Goal: Task Accomplishment & Management: Complete application form

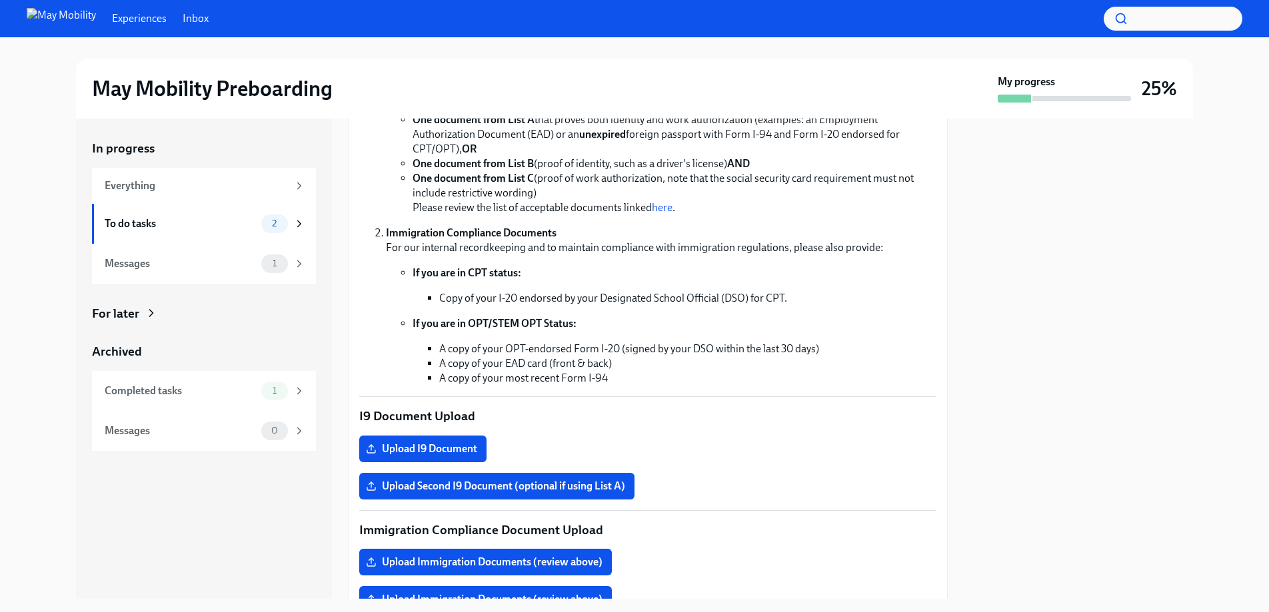
scroll to position [230, 0]
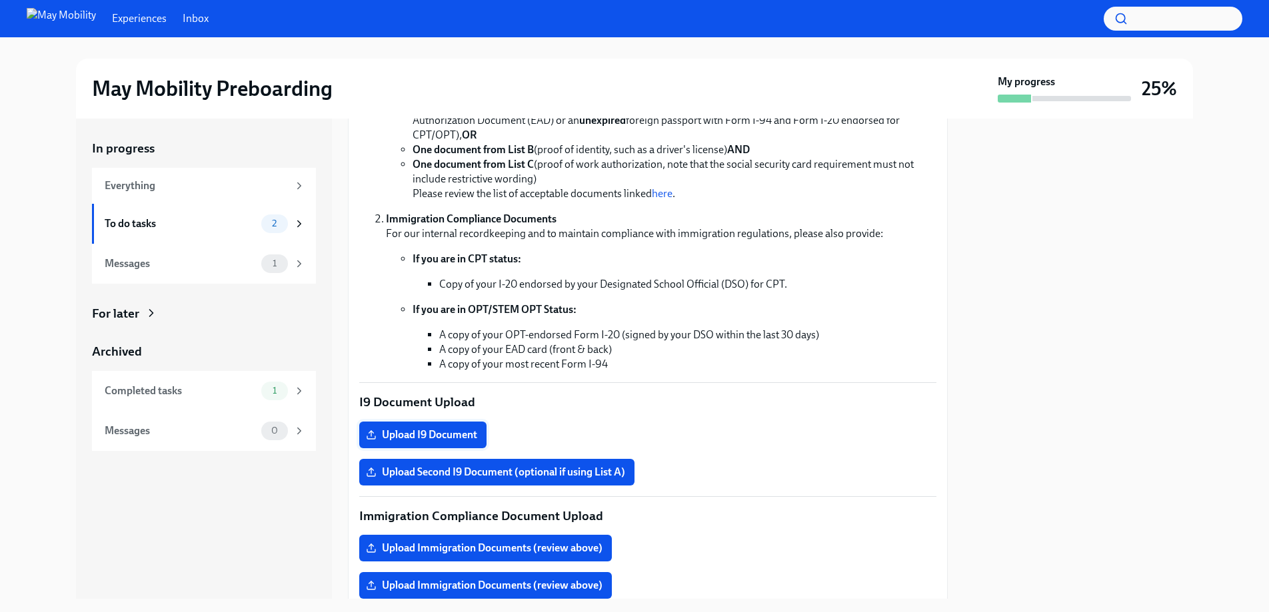
click at [452, 431] on span "Upload I9 Document" at bounding box center [422, 434] width 109 height 13
click at [0, 0] on input "Upload I9 Document" at bounding box center [0, 0] width 0 height 0
click at [502, 464] on label "Upload Second I9 Document (optional if using List A)" at bounding box center [496, 472] width 275 height 27
click at [0, 0] on input "Upload Second I9 Document (optional if using List A)" at bounding box center [0, 0] width 0 height 0
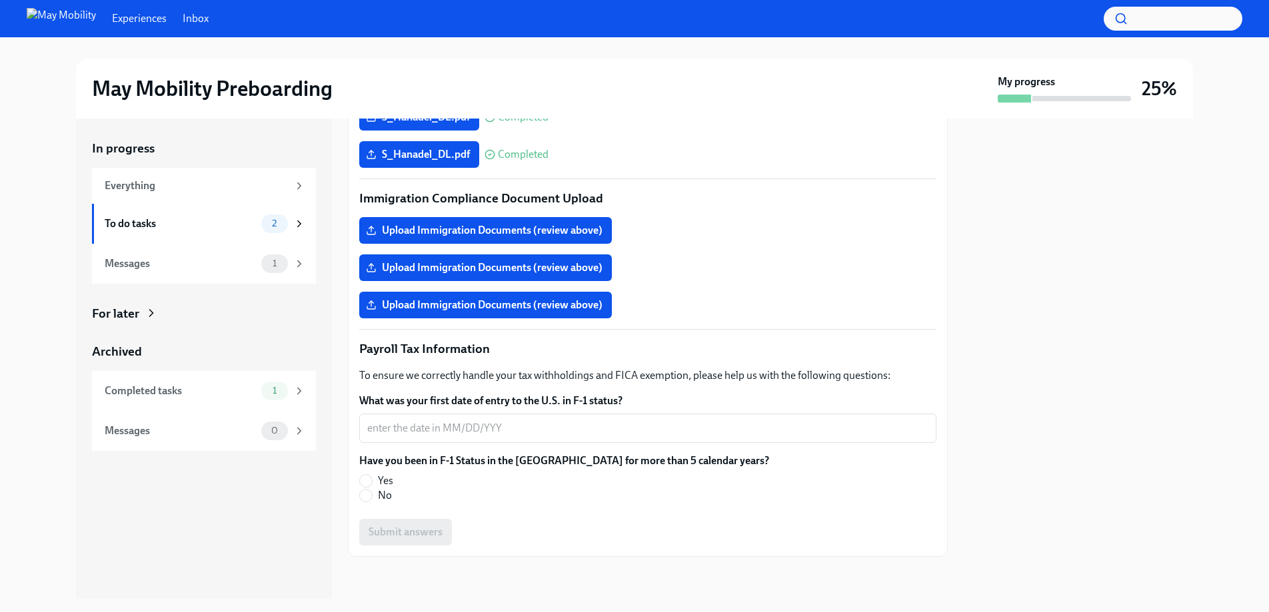
scroll to position [548, 0]
click at [366, 493] on input "No" at bounding box center [366, 495] width 12 height 12
radio input "true"
click at [367, 480] on input "Yes" at bounding box center [366, 480] width 12 height 12
radio input "true"
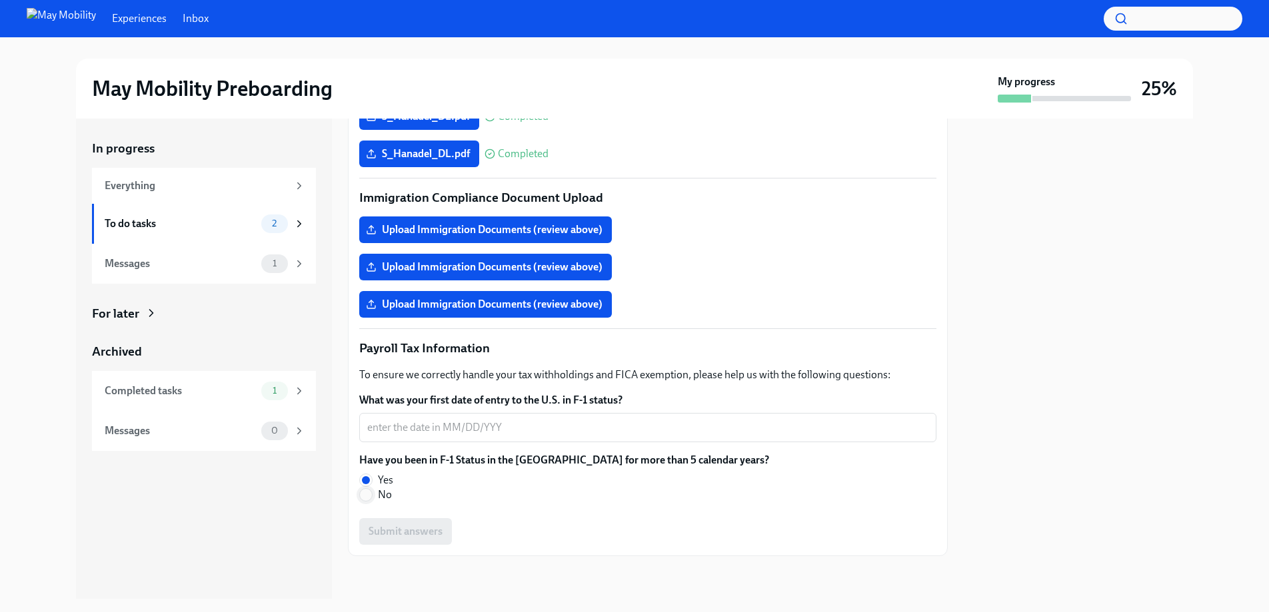
click at [368, 497] on input "No" at bounding box center [366, 495] width 12 height 12
radio input "true"
click at [557, 512] on div "What was your first date of entry to the U.S. in F-1 status? x ​ Have you been …" at bounding box center [647, 469] width 577 height 152
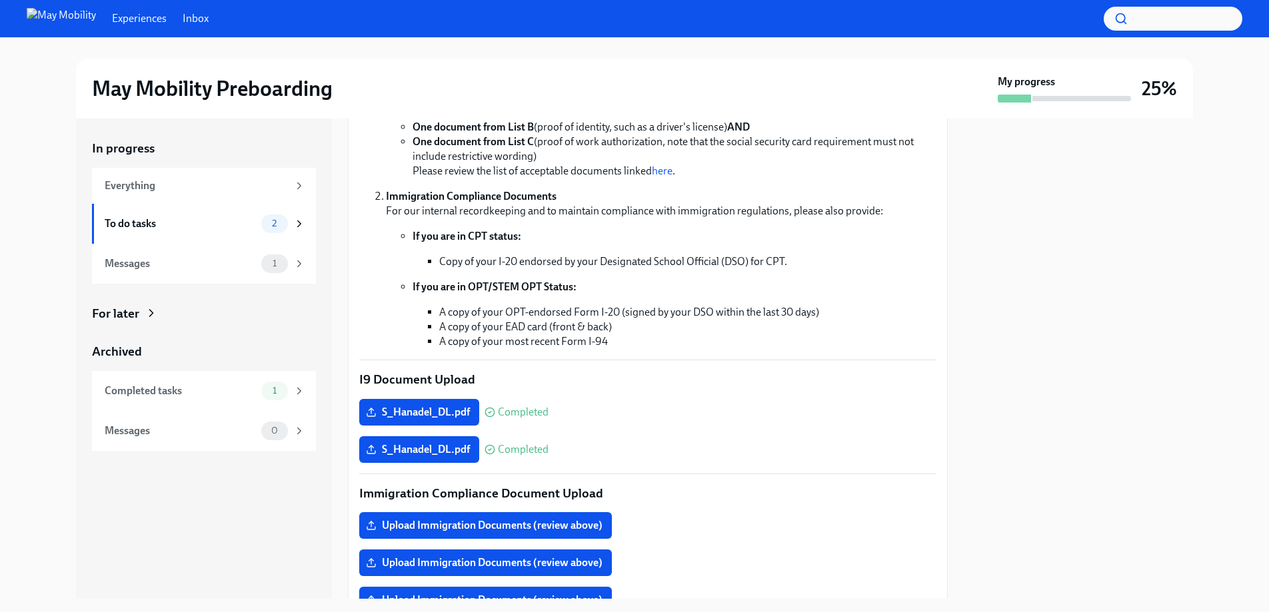
scroll to position [207, 0]
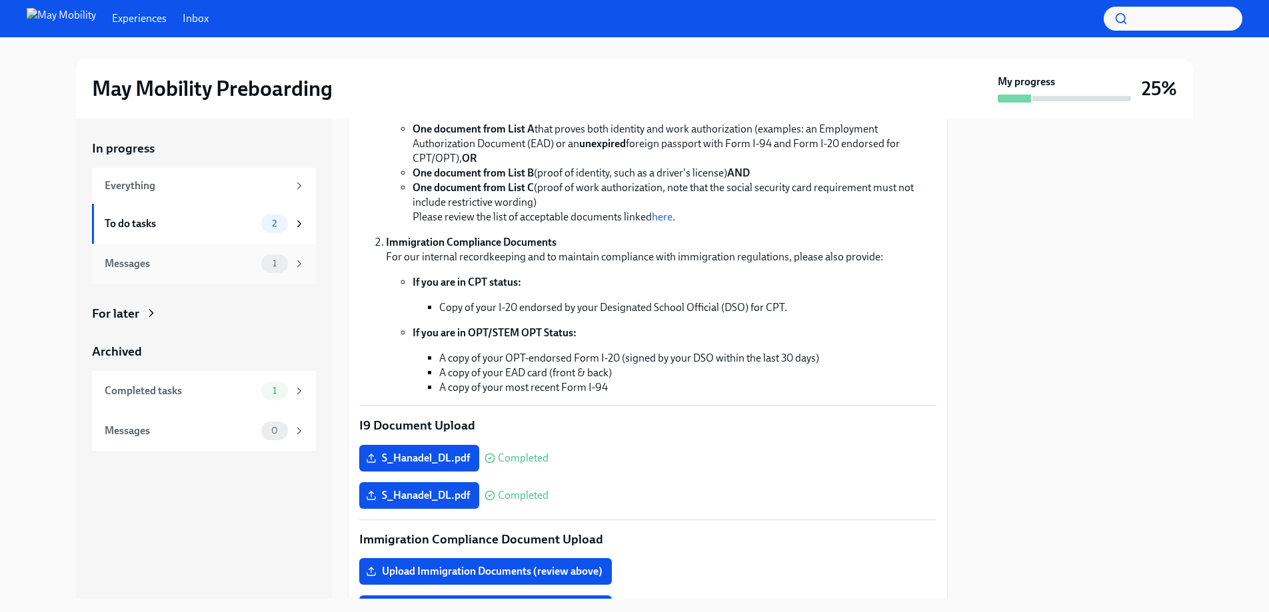
click at [139, 264] on div "Messages" at bounding box center [180, 264] width 151 height 15
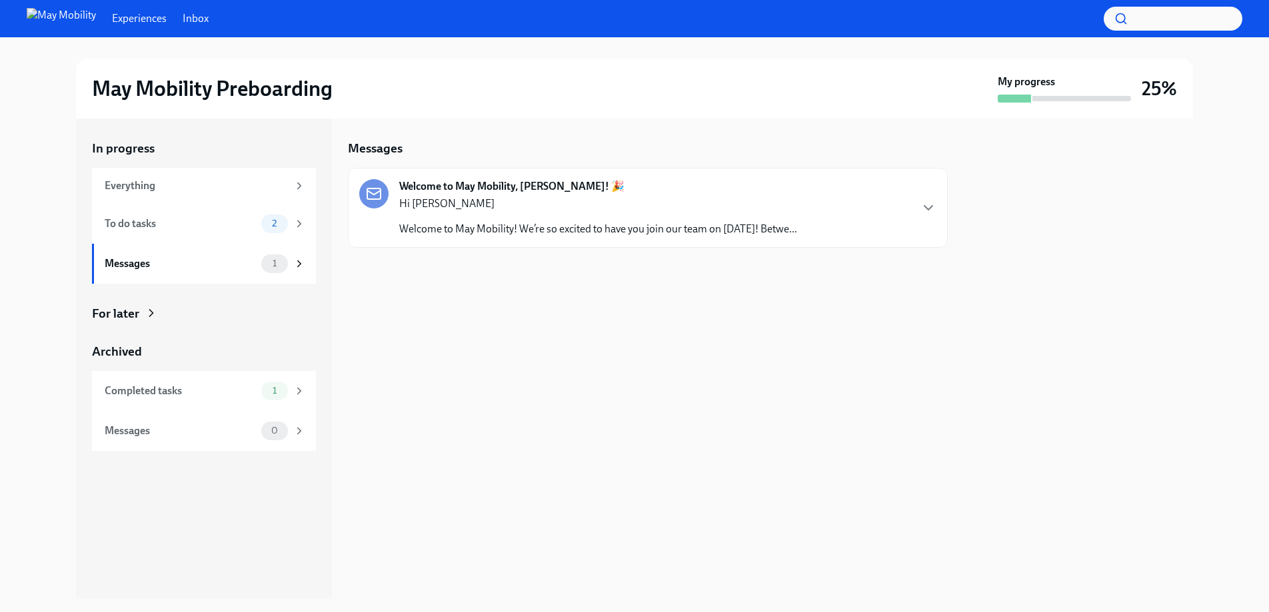
click at [623, 235] on p "Welcome to May Mobility! We’re so excited to have you join our team on [DATE]! …" at bounding box center [598, 229] width 398 height 15
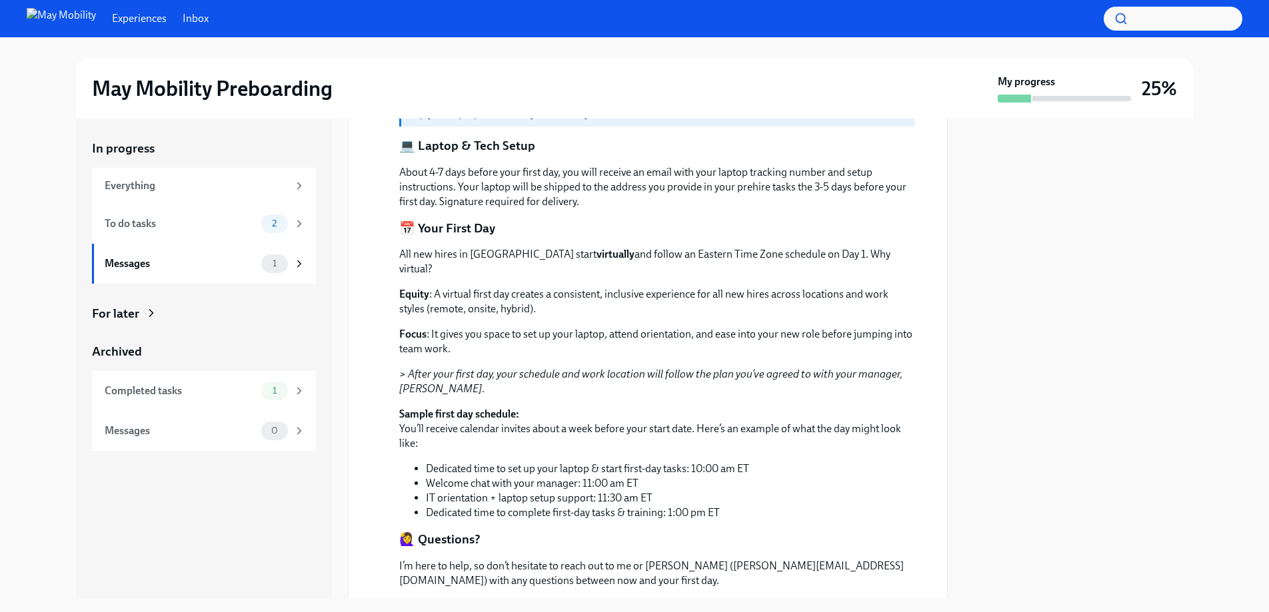
scroll to position [526, 0]
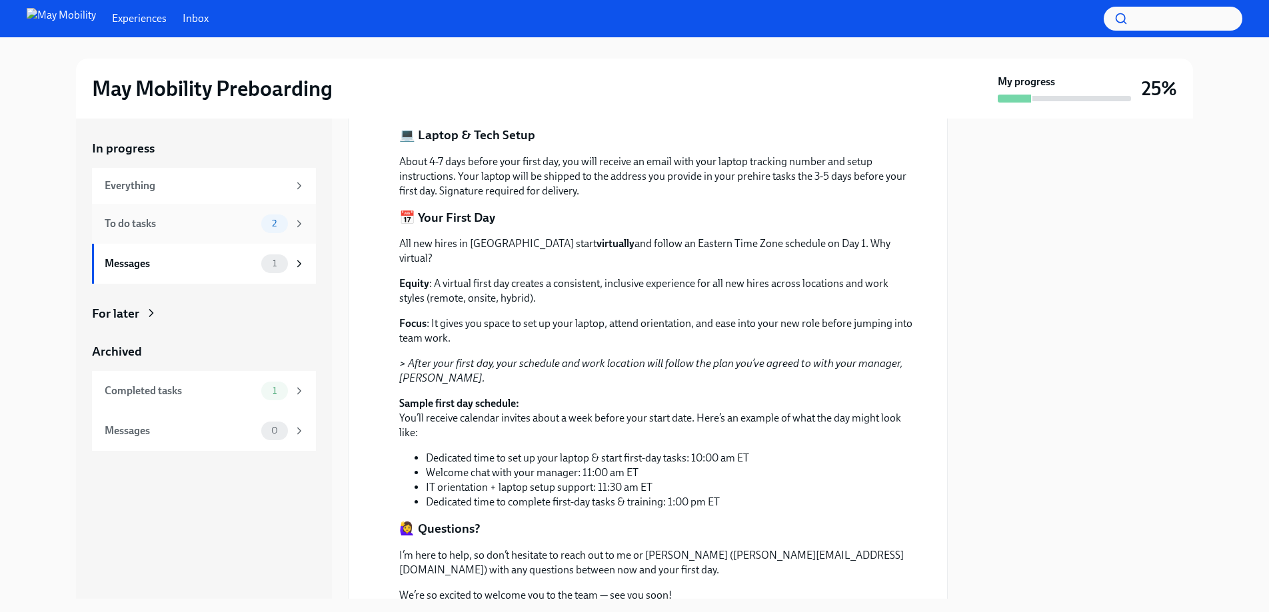
click at [131, 221] on div "To do tasks" at bounding box center [180, 224] width 151 height 15
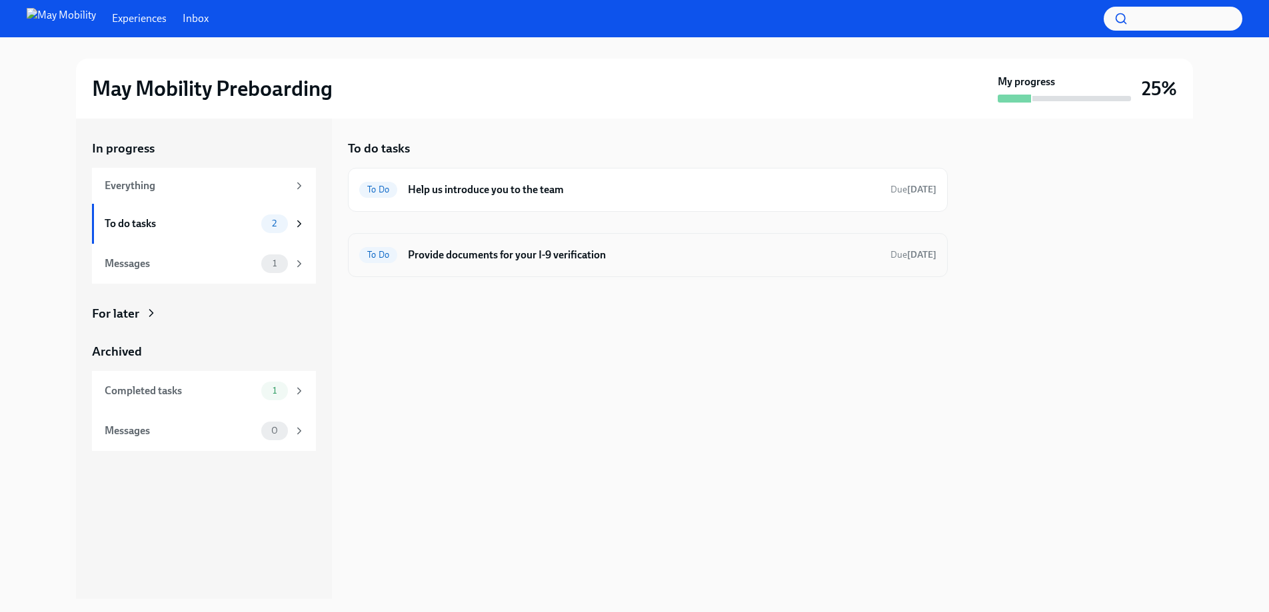
click at [563, 257] on h6 "Provide documents for your I-9 verification" at bounding box center [644, 255] width 472 height 15
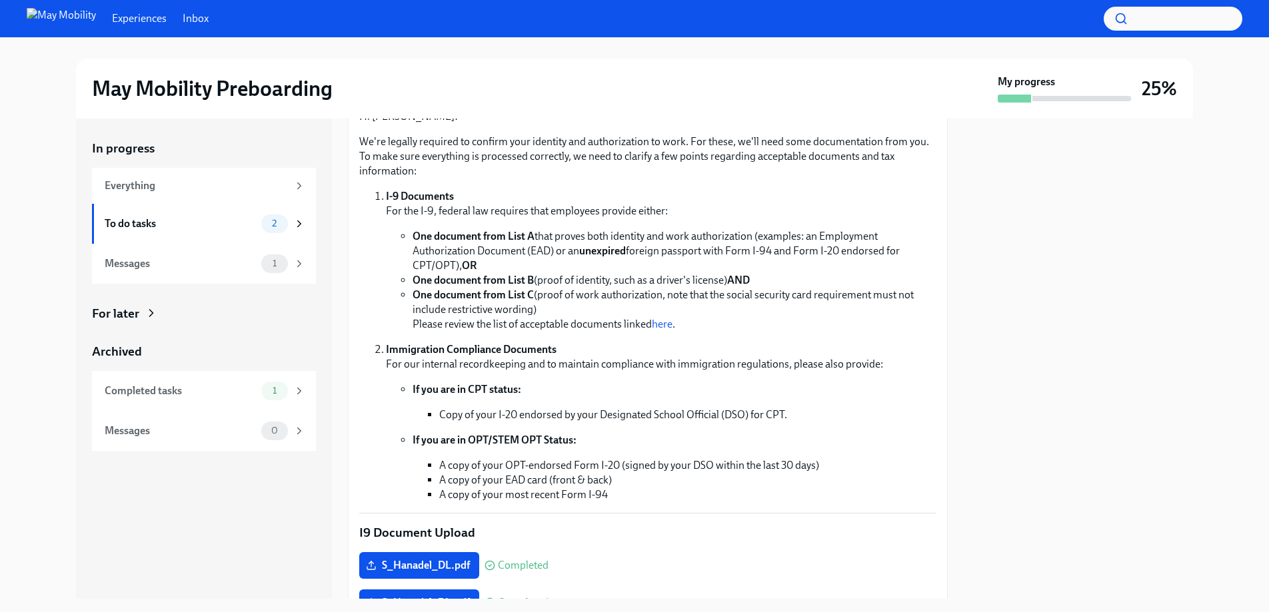
scroll to position [548, 0]
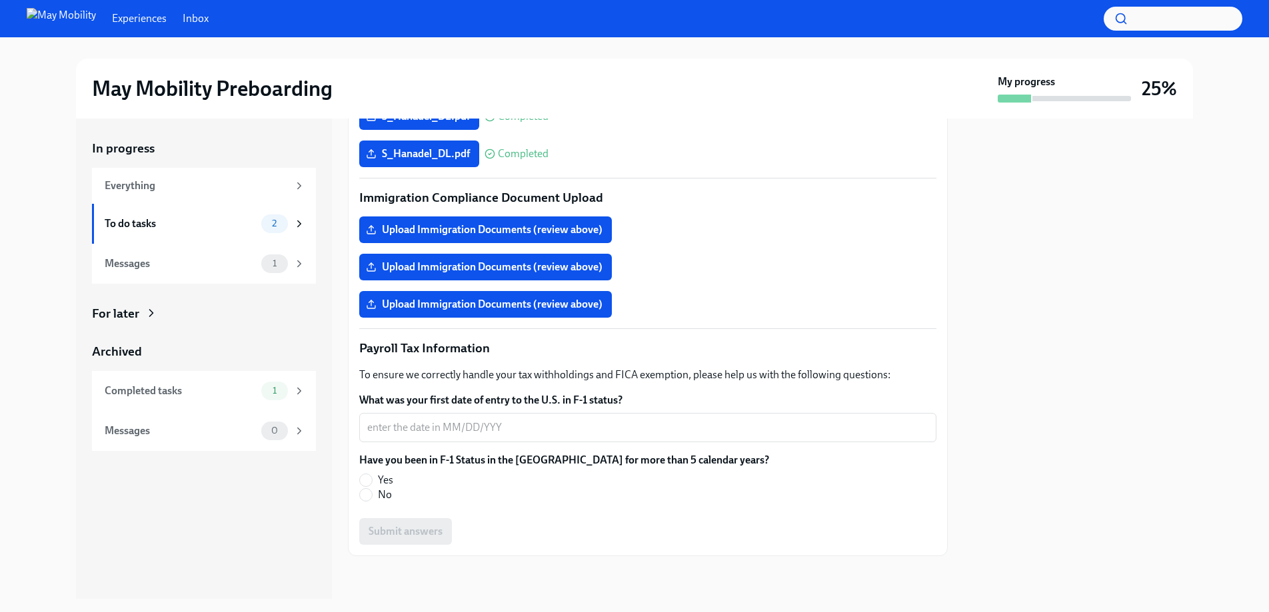
click at [590, 400] on label "What was your first date of entry to the U.S. in F-1 status?" at bounding box center [647, 400] width 577 height 15
click at [590, 420] on textarea "What was your first date of entry to the U.S. in F-1 status?" at bounding box center [647, 428] width 561 height 16
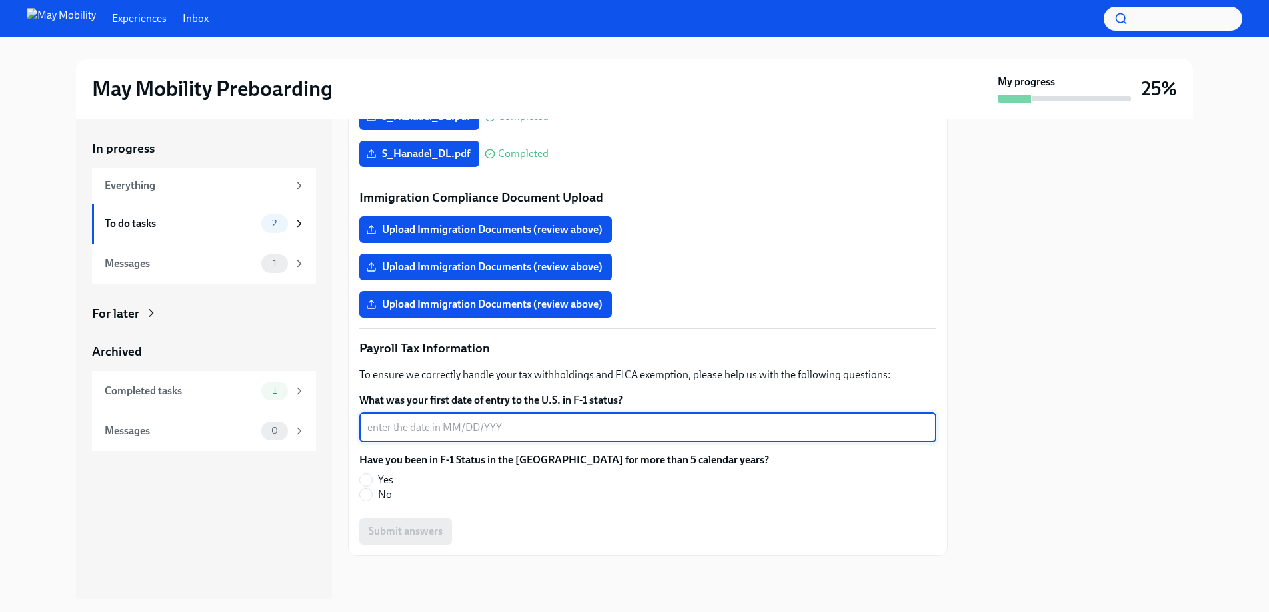
click at [533, 420] on textarea "What was your first date of entry to the U.S. in F-1 status?" at bounding box center [647, 428] width 561 height 16
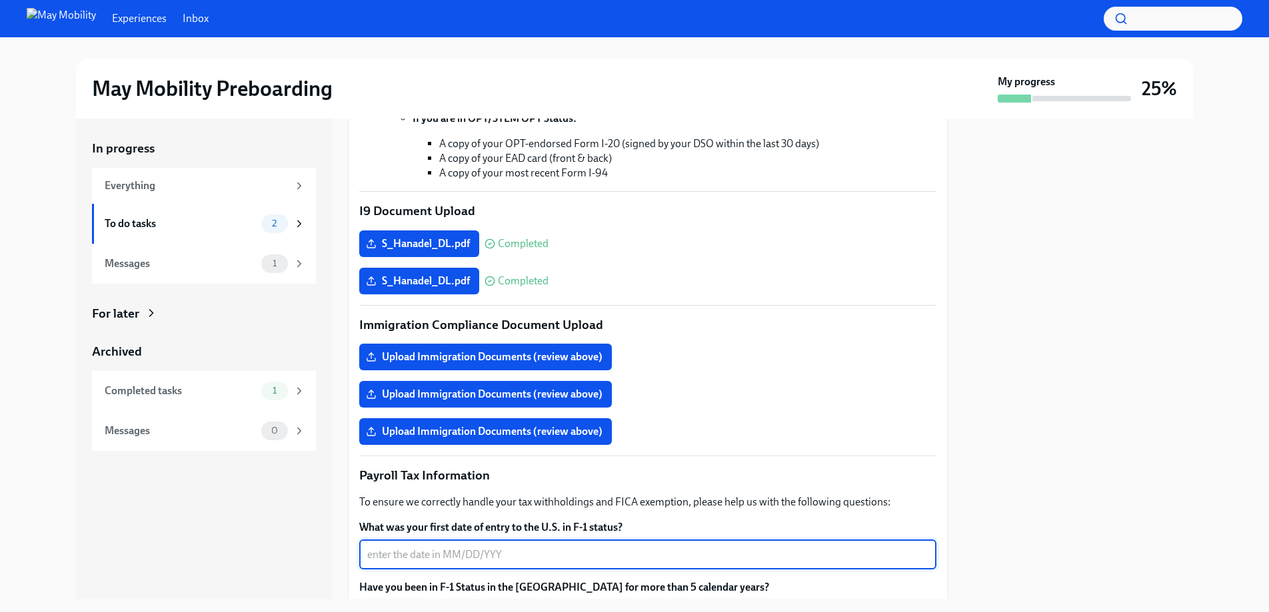
scroll to position [422, 0]
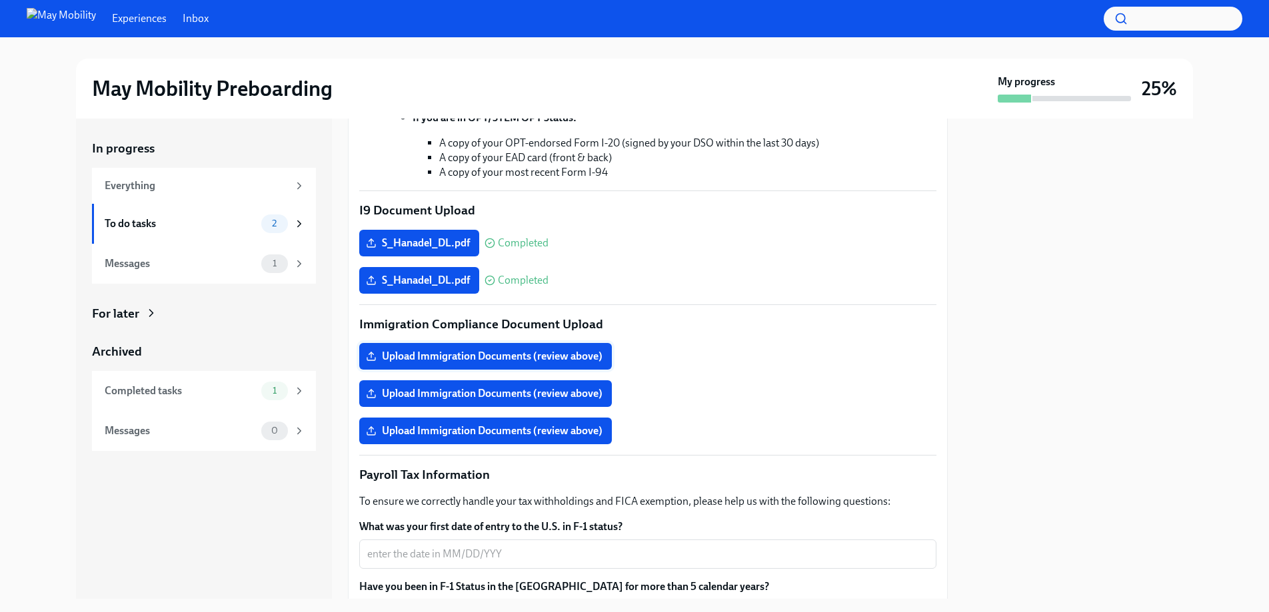
click at [507, 357] on span "Upload Immigration Documents (review above)" at bounding box center [485, 356] width 234 height 13
click at [0, 0] on input "Upload Immigration Documents (review above)" at bounding box center [0, 0] width 0 height 0
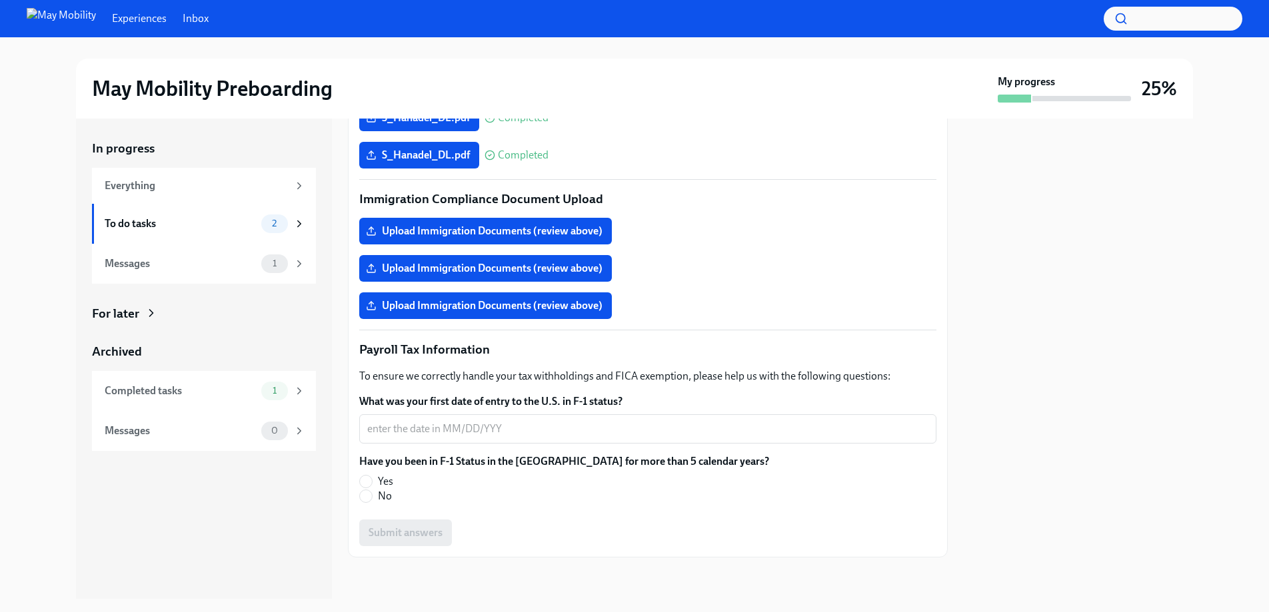
scroll to position [548, 0]
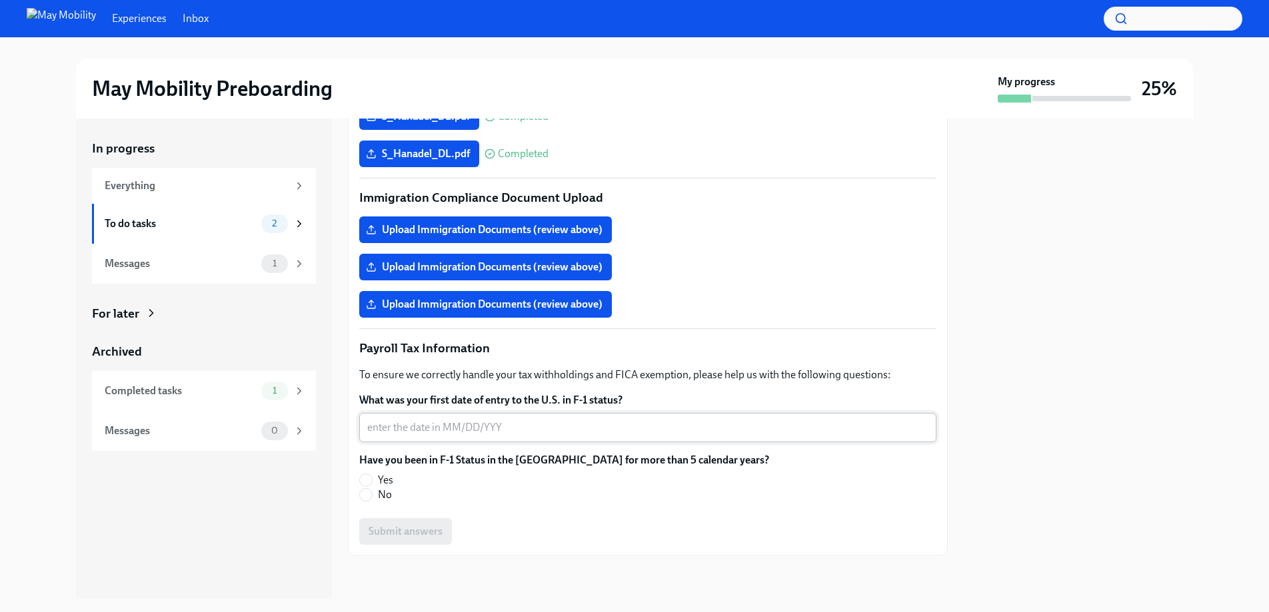
click at [583, 422] on textarea "What was your first date of entry to the U.S. in F-1 status?" at bounding box center [647, 428] width 561 height 16
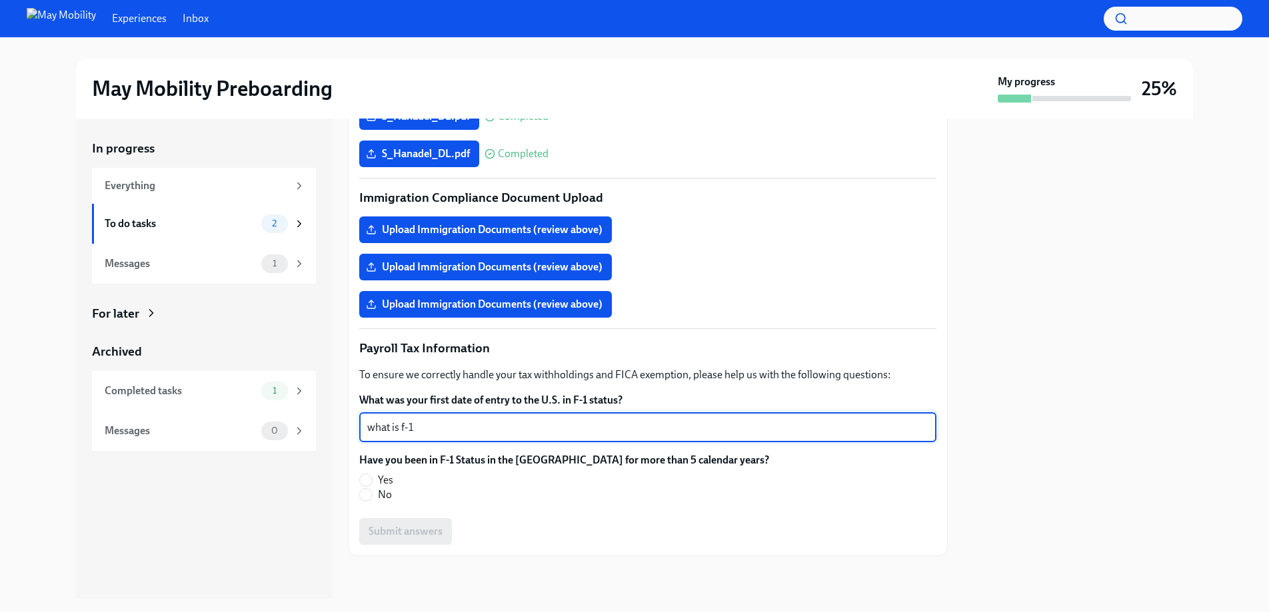
type textarea "what is f-1"
drag, startPoint x: 442, startPoint y: 428, endPoint x: 355, endPoint y: 426, distance: 87.3
click at [353, 428] on div "Hi [PERSON_NAME]! We're legally required to confirm your identity and authoriza…" at bounding box center [648, 102] width 600 height 907
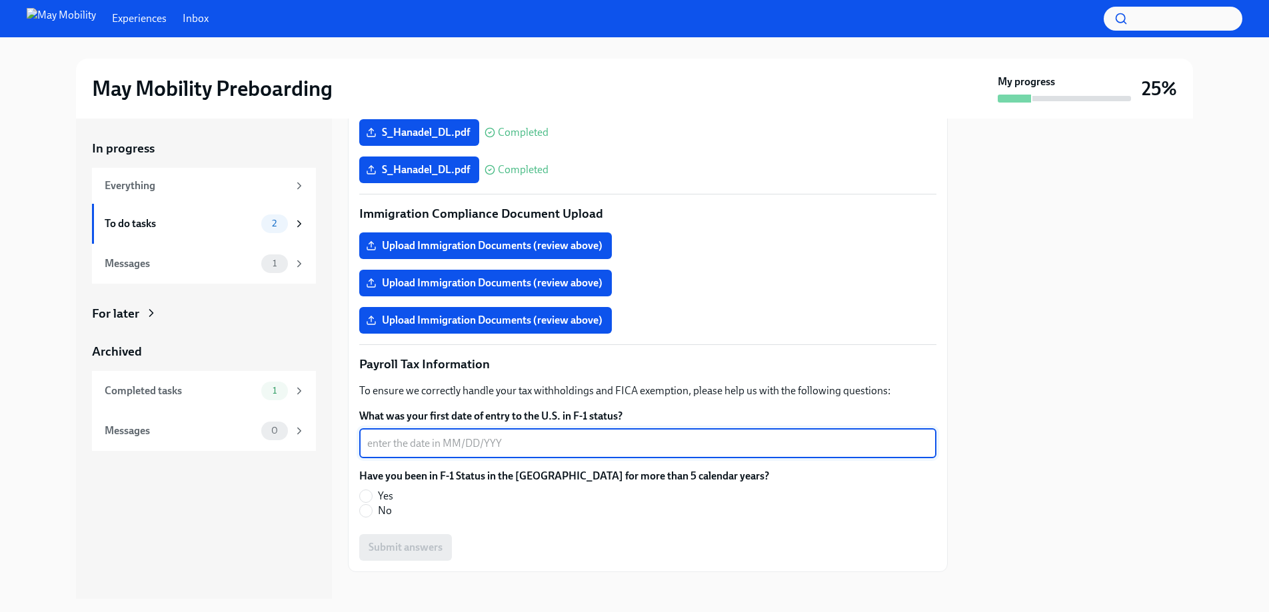
scroll to position [544, 0]
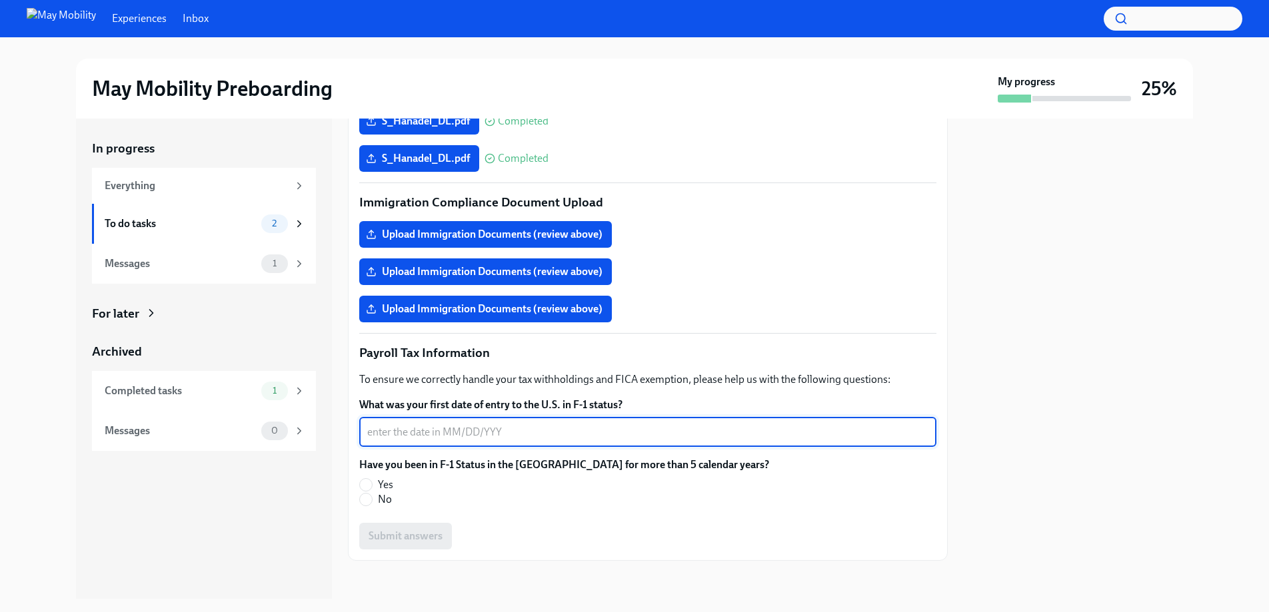
click at [579, 434] on textarea "What was your first date of entry to the U.S. in F-1 status?" at bounding box center [647, 432] width 561 height 16
type textarea "N"
type textarea "00/00/00"
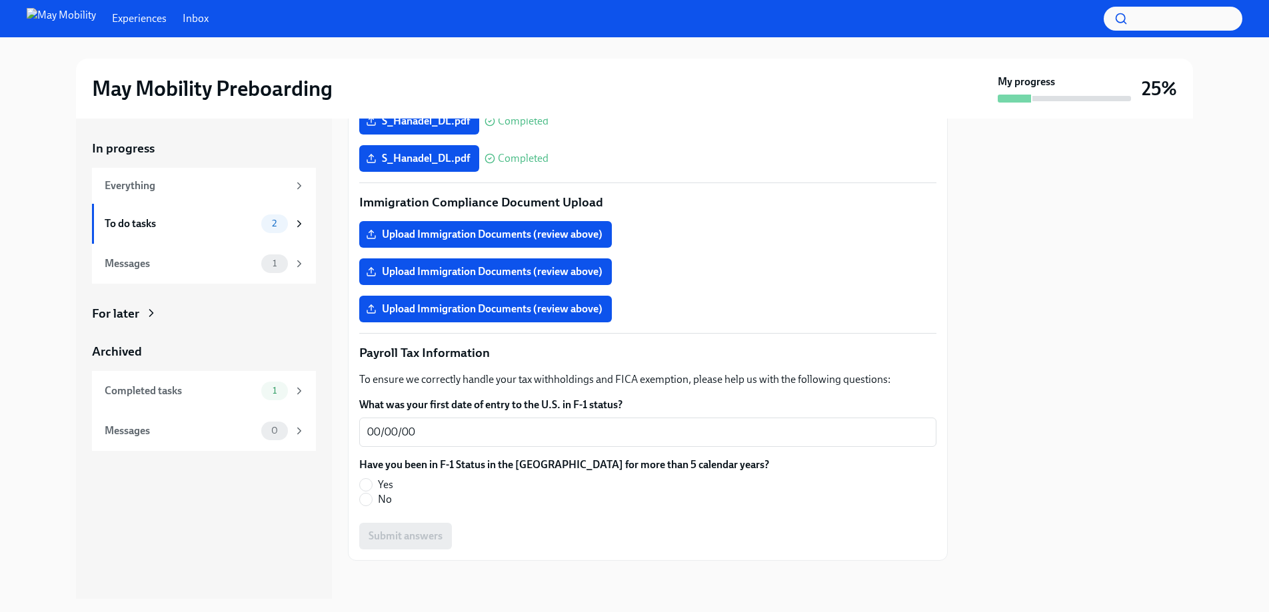
click at [379, 502] on span "No" at bounding box center [385, 499] width 14 height 15
click at [372, 502] on input "No" at bounding box center [366, 500] width 12 height 12
radio input "true"
click at [414, 533] on span "Submit answers" at bounding box center [405, 536] width 74 height 13
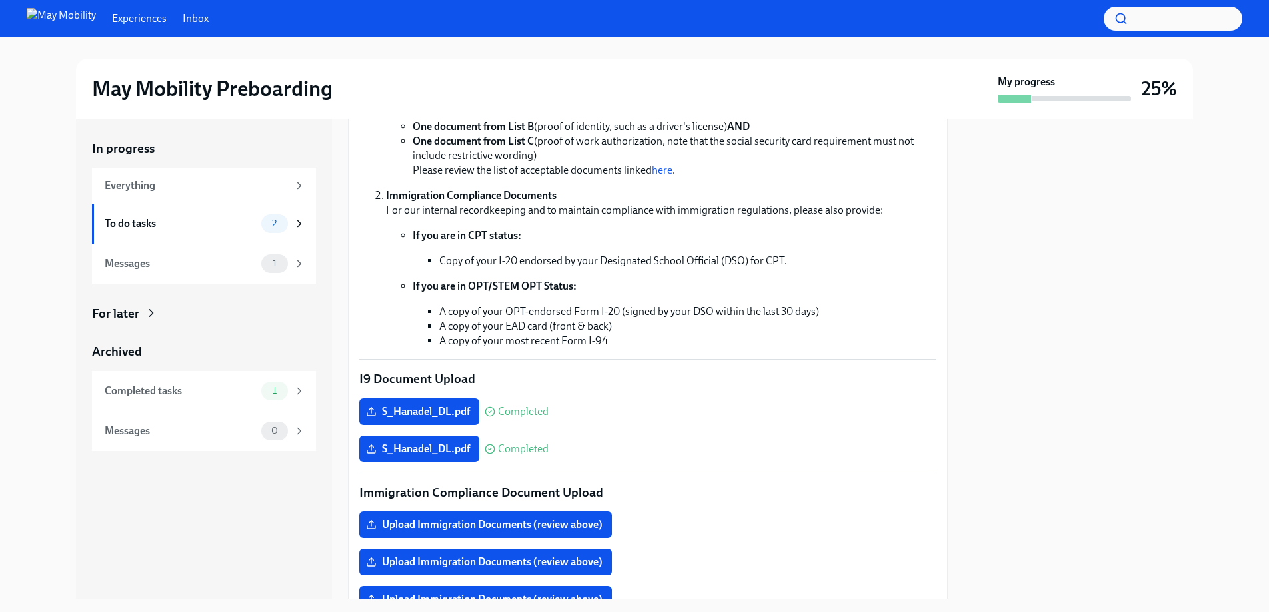
scroll to position [386, 0]
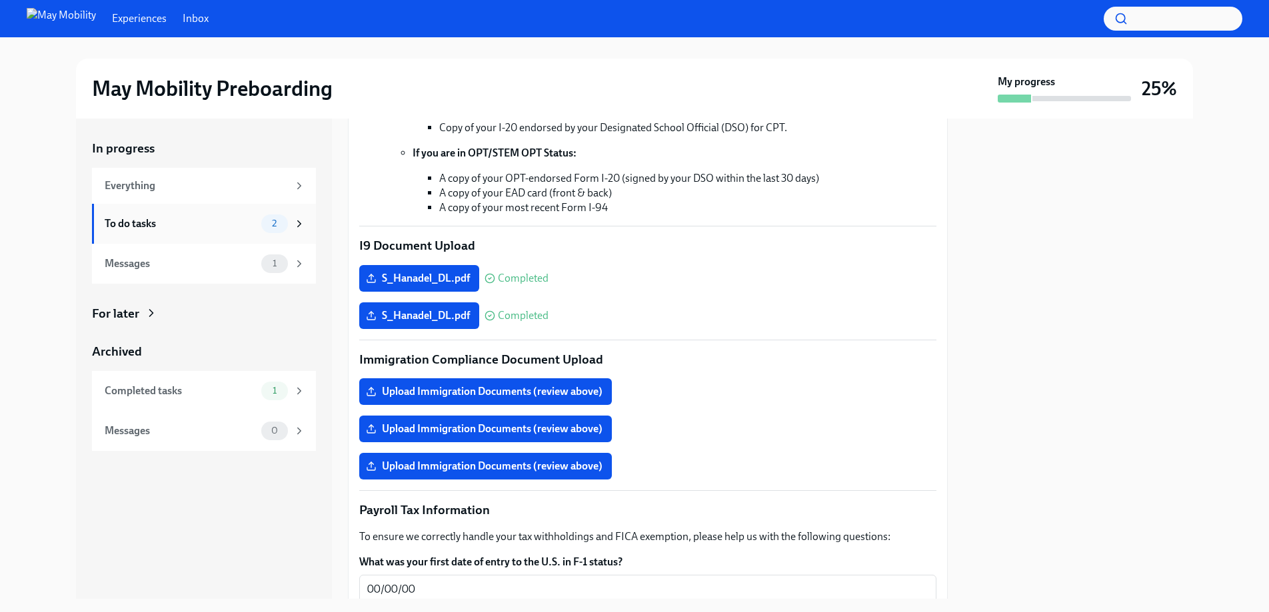
click at [300, 224] on icon at bounding box center [299, 224] width 3 height 6
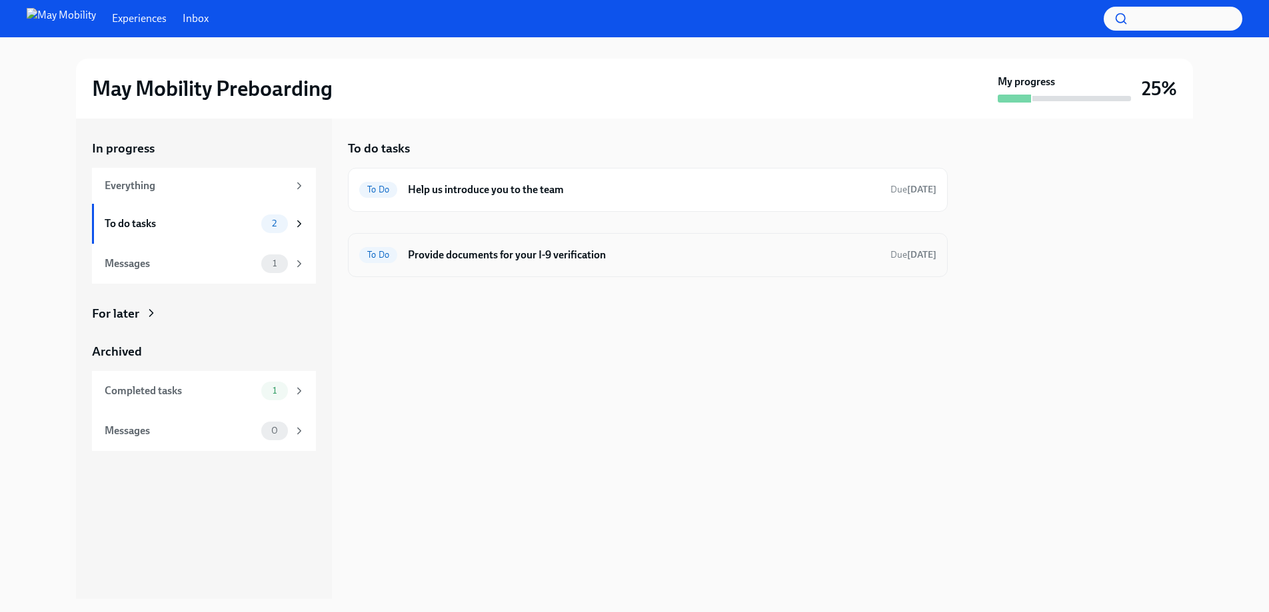
click at [794, 251] on h6 "Provide documents for your I-9 verification" at bounding box center [644, 255] width 472 height 15
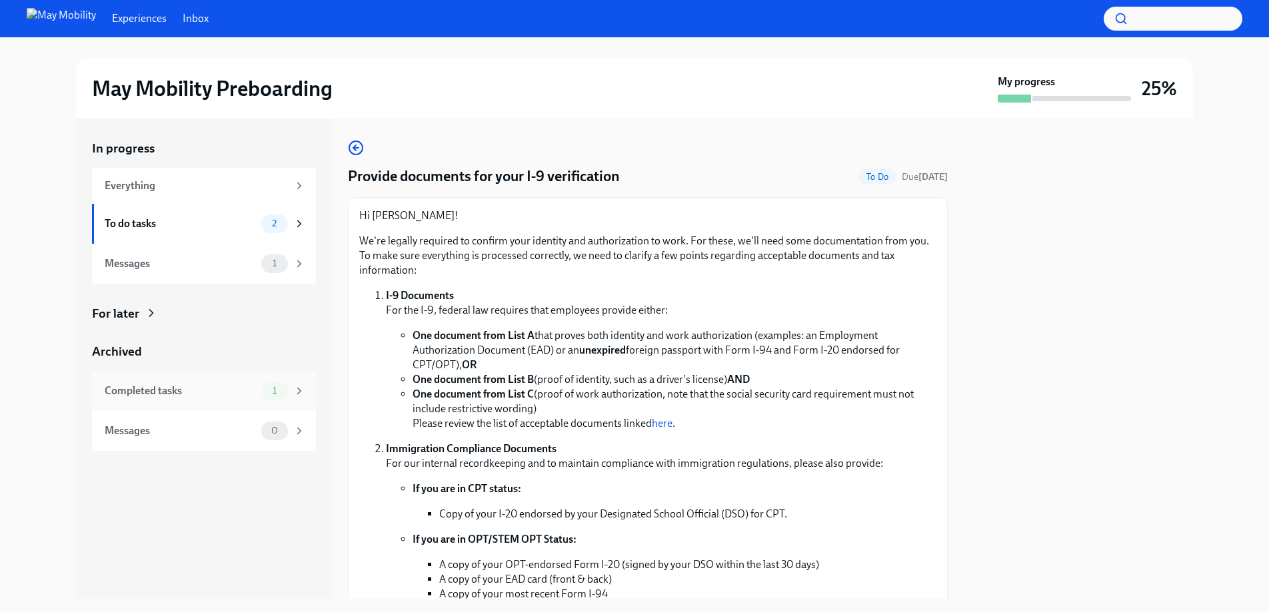
click at [282, 374] on div "Completed tasks 1" at bounding box center [204, 391] width 224 height 40
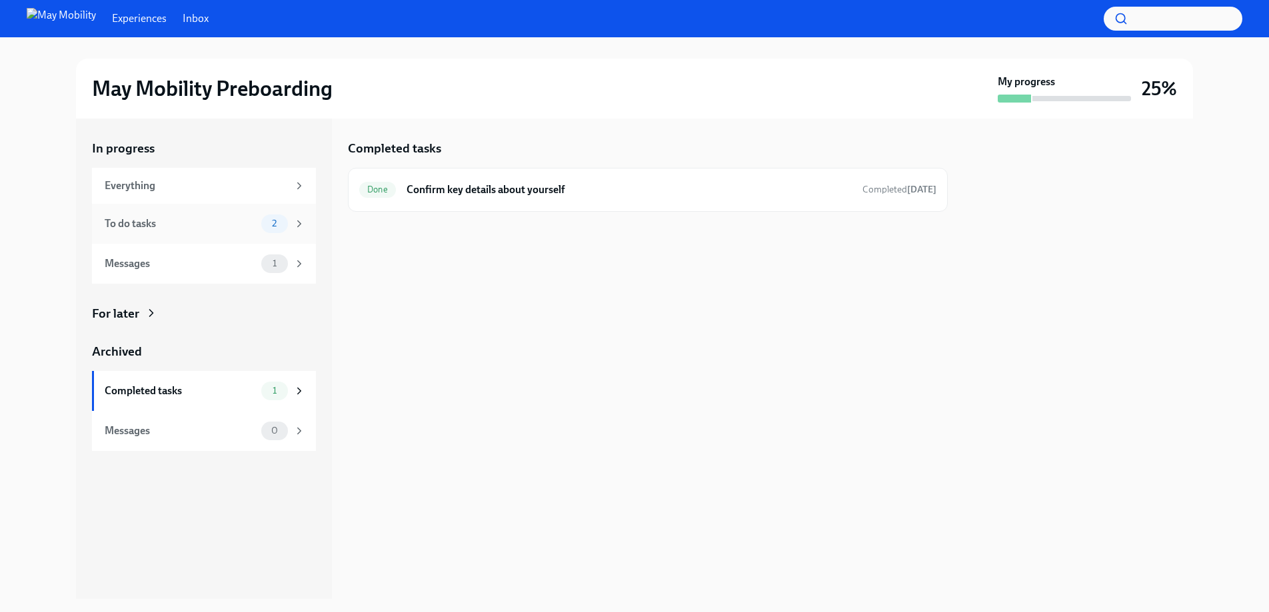
click at [149, 221] on div "To do tasks" at bounding box center [180, 224] width 151 height 15
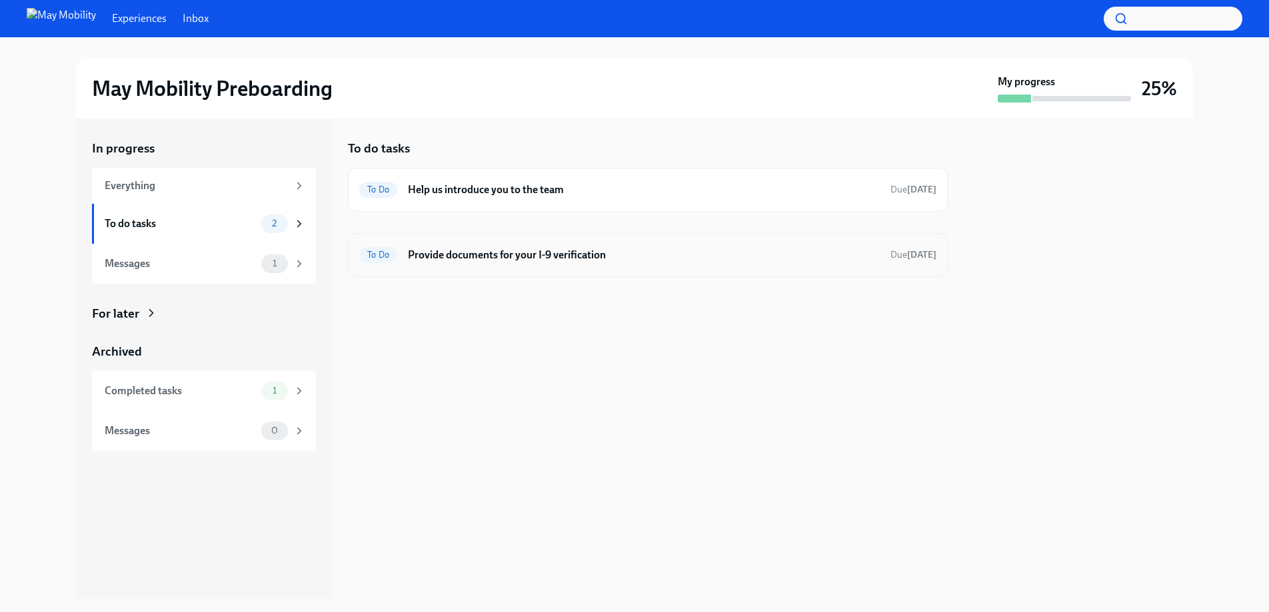
click at [501, 256] on h6 "Provide documents for your I-9 verification" at bounding box center [644, 255] width 472 height 15
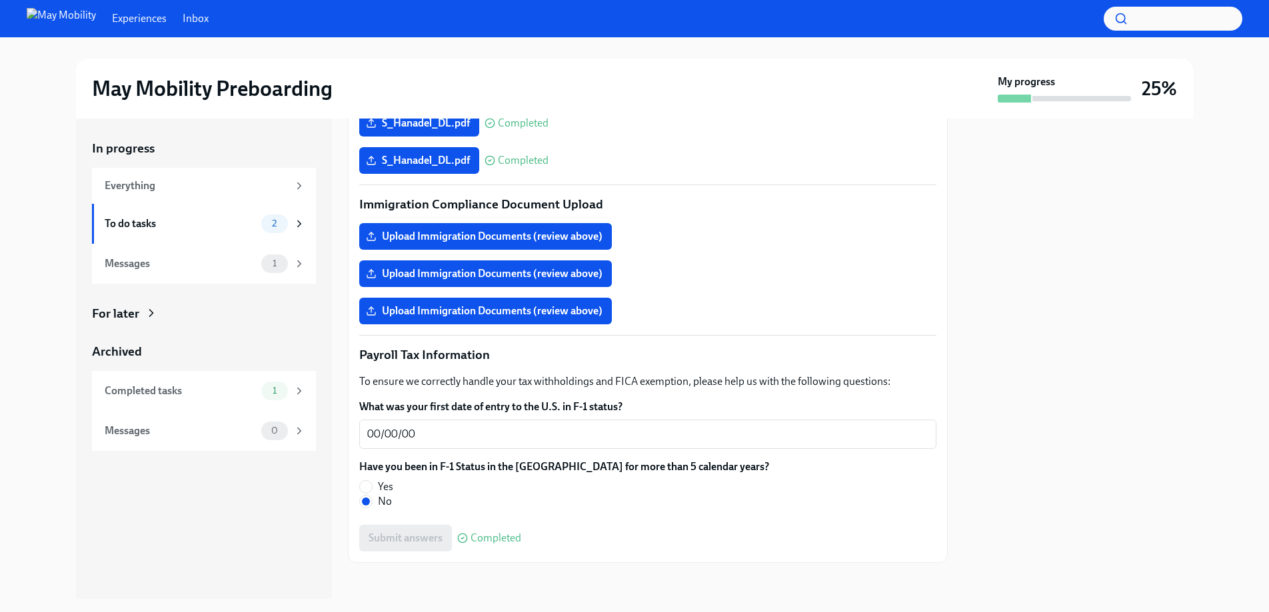
scroll to position [548, 0]
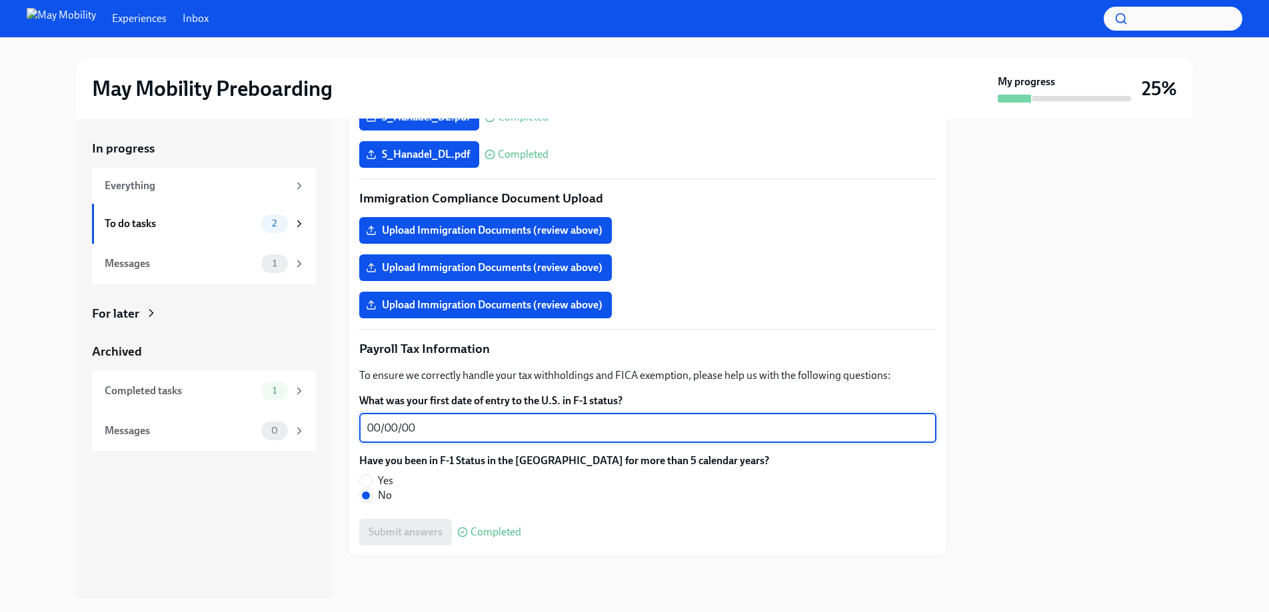
drag, startPoint x: 415, startPoint y: 427, endPoint x: 322, endPoint y: 420, distance: 92.9
click at [322, 420] on div "In progress Everything To do tasks 2 Messages 1 For later Archived Completed ta…" at bounding box center [634, 359] width 1117 height 480
type textarea "[DATE]"
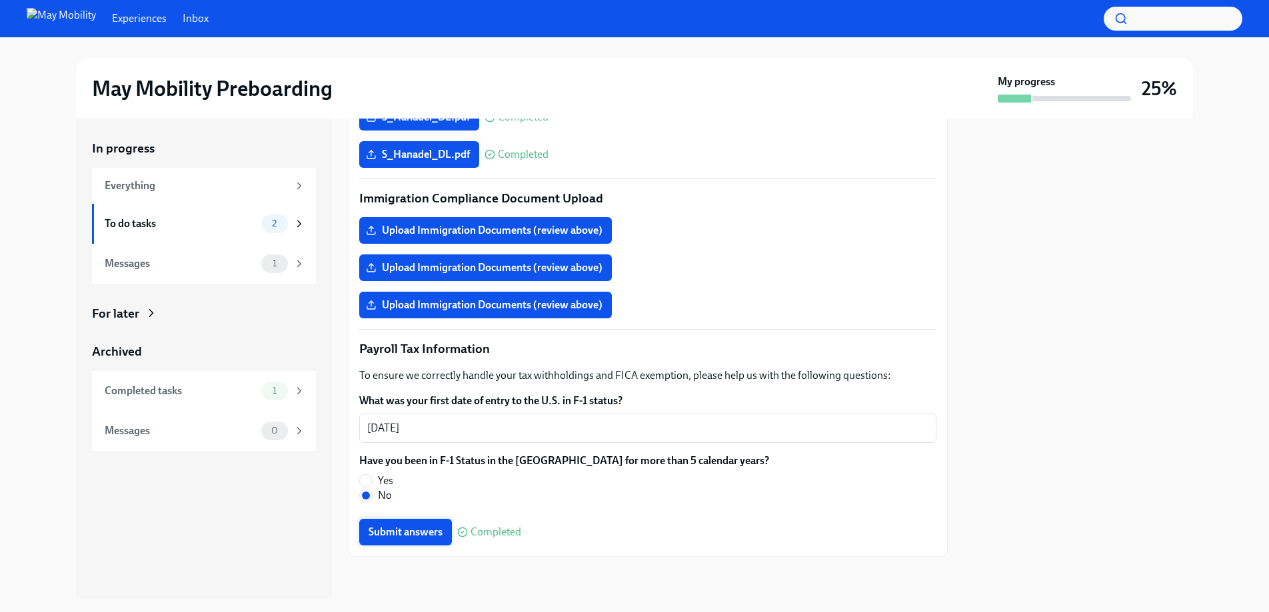
click at [431, 536] on span "Submit answers" at bounding box center [405, 532] width 74 height 13
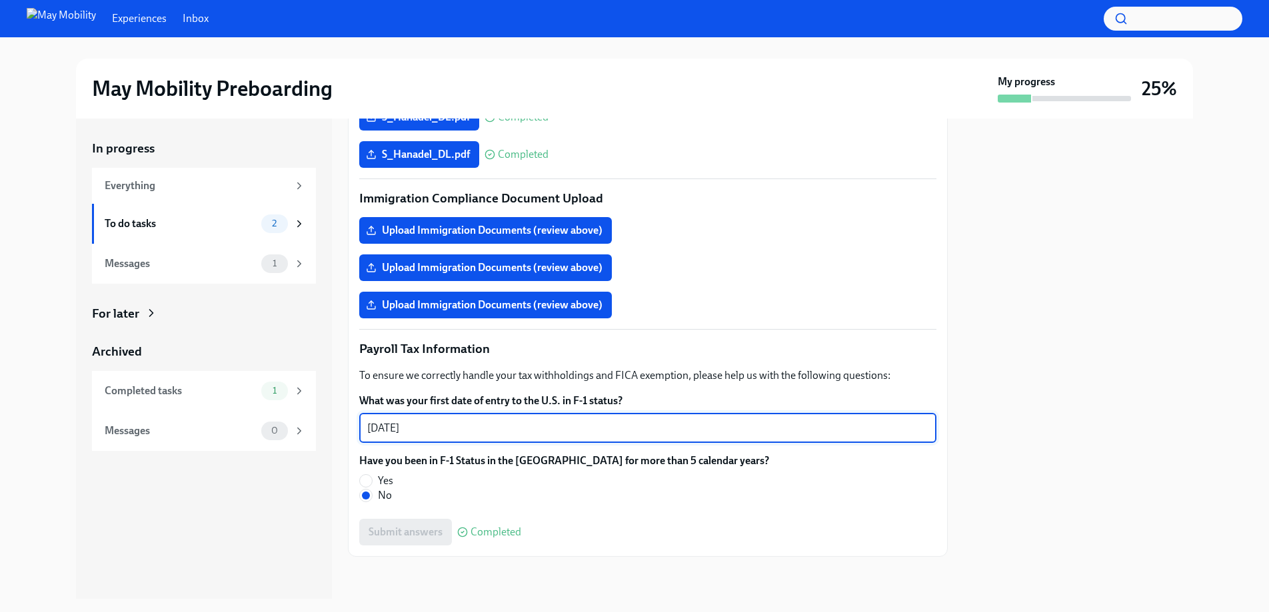
drag, startPoint x: 439, startPoint y: 423, endPoint x: 323, endPoint y: 414, distance: 116.3
click at [323, 414] on div "In progress Everything To do tasks 2 Messages 1 For later Archived Completed ta…" at bounding box center [634, 359] width 1117 height 480
type textarea "NA"
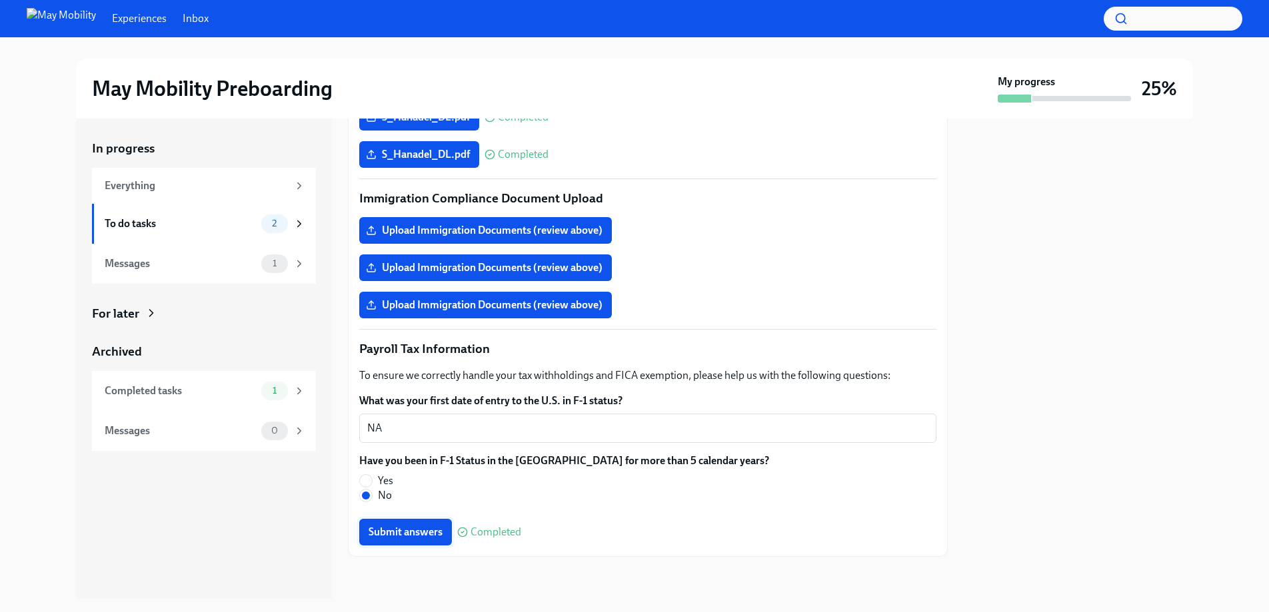
click at [404, 536] on span "Submit answers" at bounding box center [405, 532] width 74 height 13
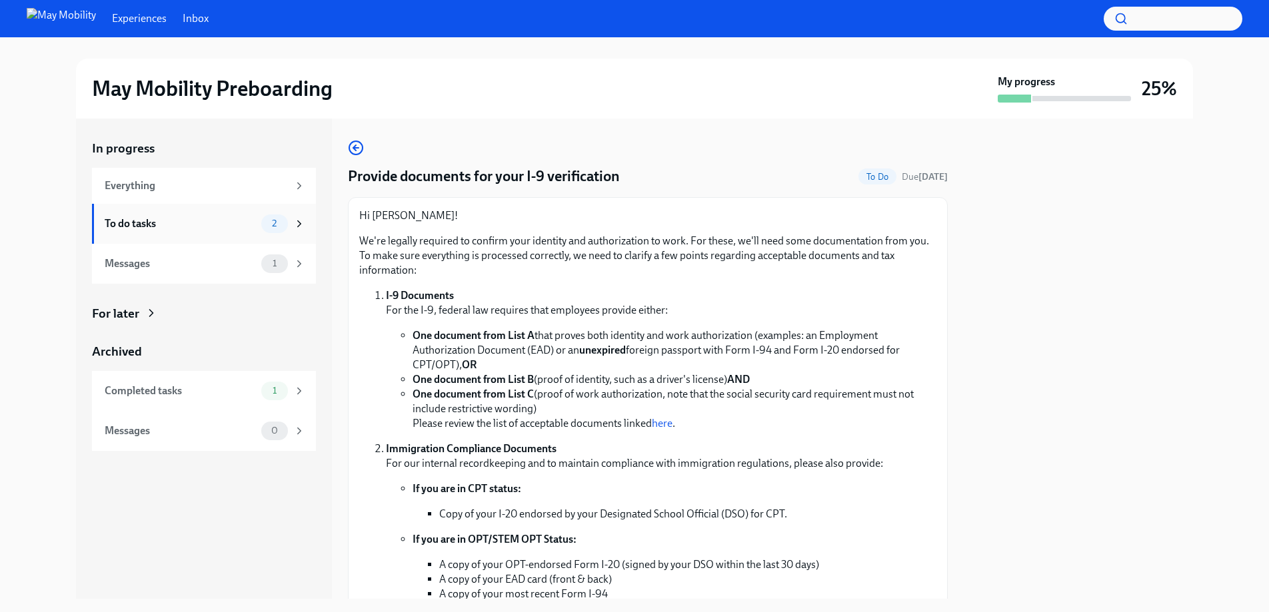
click at [143, 229] on div "To do tasks" at bounding box center [180, 224] width 151 height 15
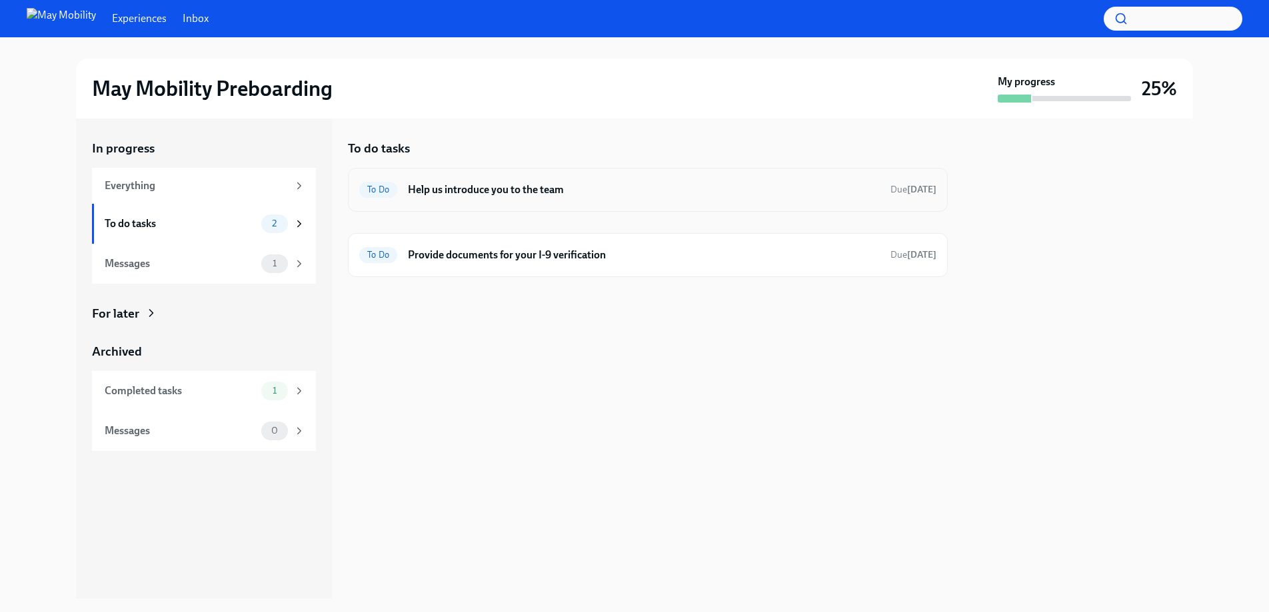
click at [512, 191] on h6 "Help us introduce you to the team" at bounding box center [644, 190] width 472 height 15
